Goal: Information Seeking & Learning: Learn about a topic

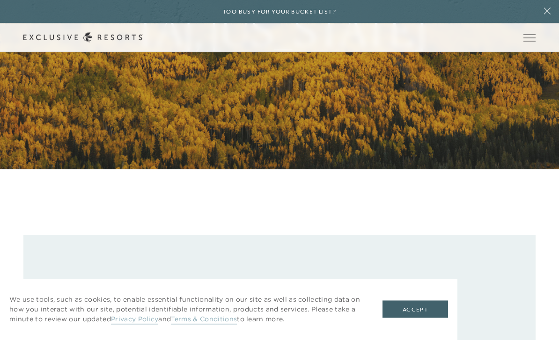
click at [427, 319] on button "Accept" at bounding box center [416, 310] width 66 height 18
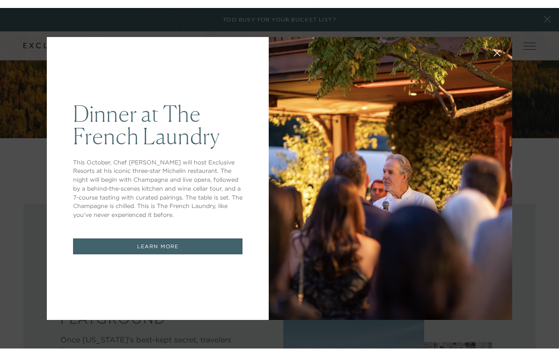
scroll to position [210, 0]
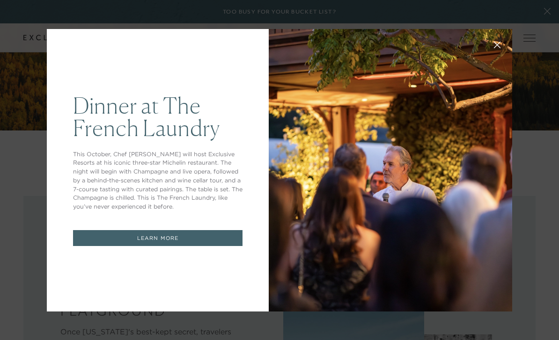
click at [546, 14] on div "Dinner at The [GEOGRAPHIC_DATA] This October, Chef [PERSON_NAME] will host Excl…" at bounding box center [279, 170] width 559 height 340
click at [546, 12] on div "Dinner at The [GEOGRAPHIC_DATA] This October, Chef [PERSON_NAME] will host Excl…" at bounding box center [279, 170] width 559 height 340
click at [19, 133] on div "Dinner at The [GEOGRAPHIC_DATA] This October, Chef [PERSON_NAME] will host Excl…" at bounding box center [279, 170] width 559 height 340
click at [356, 275] on div at bounding box center [390, 170] width 243 height 283
click at [307, 317] on div "Dinner at The [GEOGRAPHIC_DATA] This October, Chef [PERSON_NAME] will host Excl…" at bounding box center [279, 170] width 465 height 304
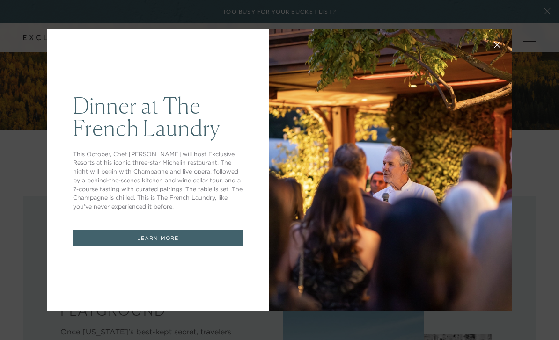
click at [304, 316] on div "Dinner at The [GEOGRAPHIC_DATA] This October, Chef [PERSON_NAME] will host Excl…" at bounding box center [279, 170] width 465 height 304
click at [521, 212] on div "Dinner at The [GEOGRAPHIC_DATA] This October, Chef [PERSON_NAME] will host Excl…" at bounding box center [279, 170] width 559 height 340
click at [546, 16] on div "Dinner at The [GEOGRAPHIC_DATA] This October, Chef [PERSON_NAME] will host Excl…" at bounding box center [279, 170] width 559 height 340
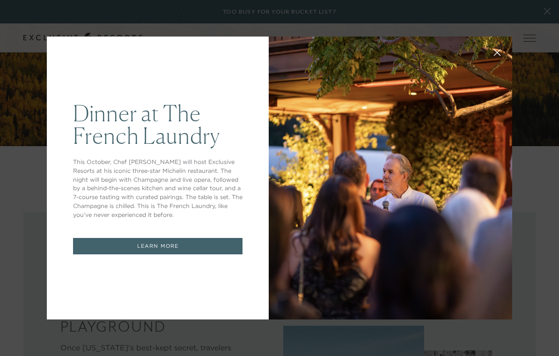
click at [143, 245] on link "LEARN MORE" at bounding box center [158, 246] width 170 height 16
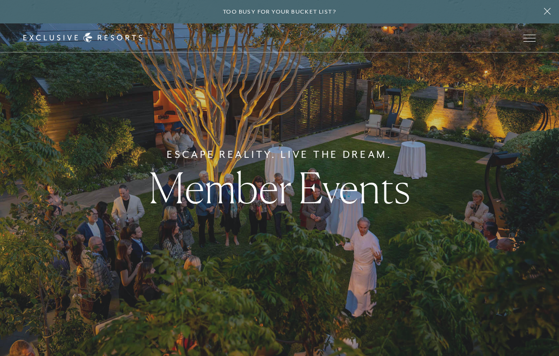
click at [529, 40] on span "Open navigation" at bounding box center [529, 38] width 12 height 7
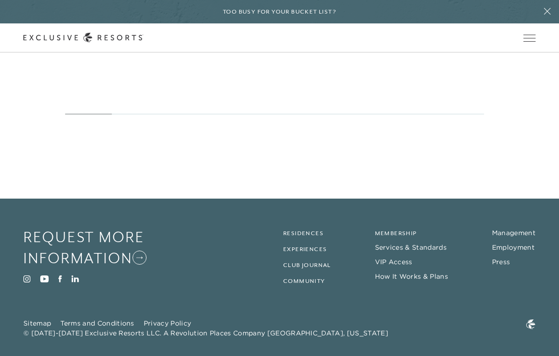
scroll to position [2451, 0]
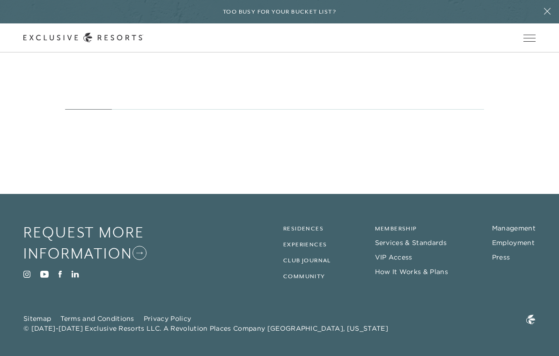
click at [412, 232] on link "Membership" at bounding box center [396, 228] width 42 height 7
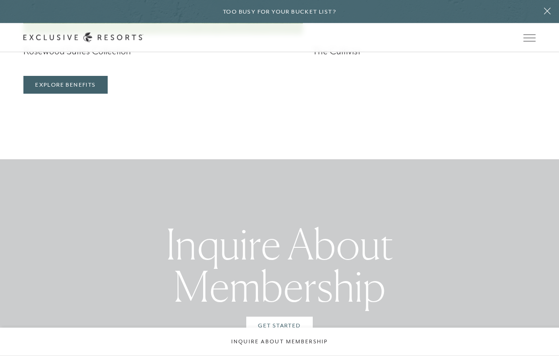
scroll to position [2488, 0]
